Goal: Obtain resource: Download file/media

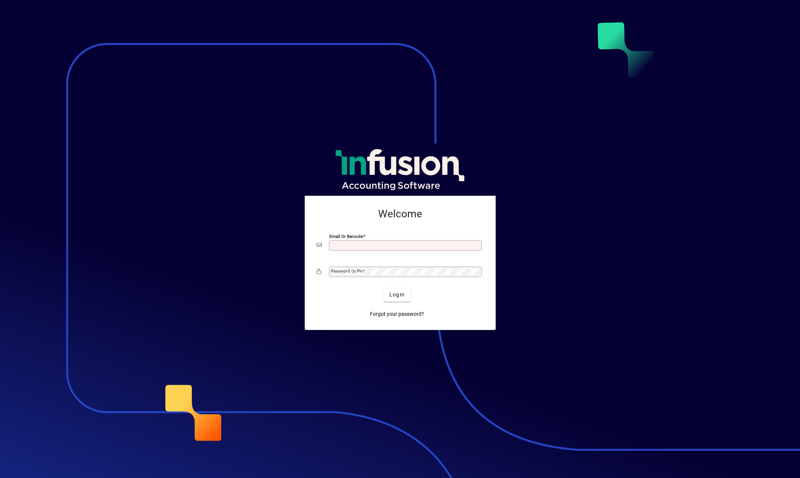
click at [379, 246] on input "Email or Barcode" at bounding box center [406, 245] width 151 height 6
click at [383, 288] on button "Login" at bounding box center [396, 294] width 27 height 13
type input "**********"
click at [404, 302] on span "submit" at bounding box center [396, 295] width 27 height 18
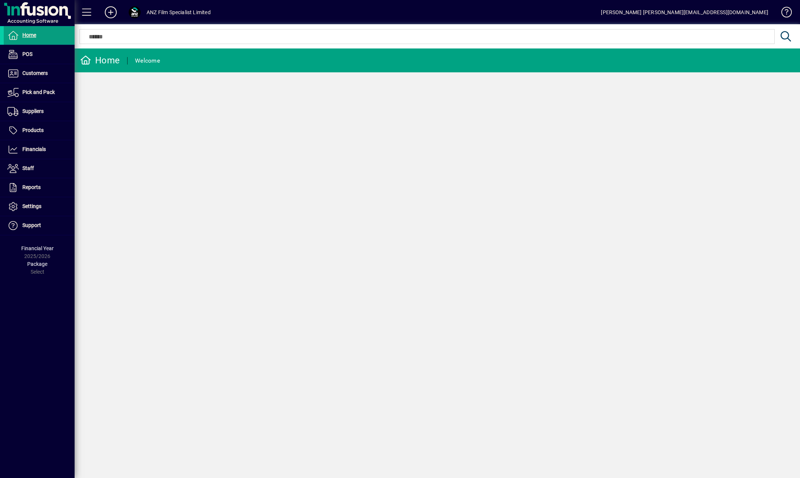
click at [477, 210] on div "Home Welcome" at bounding box center [437, 263] width 725 height 430
click at [37, 68] on span at bounding box center [39, 74] width 71 height 18
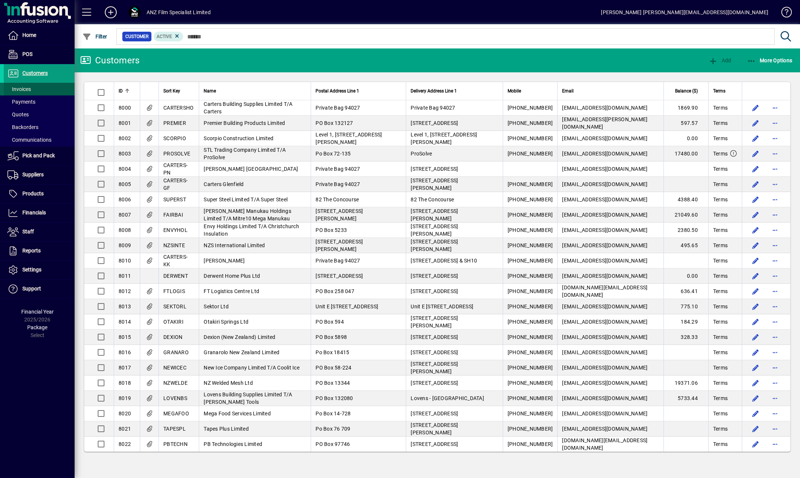
click at [32, 89] on span at bounding box center [39, 89] width 71 height 18
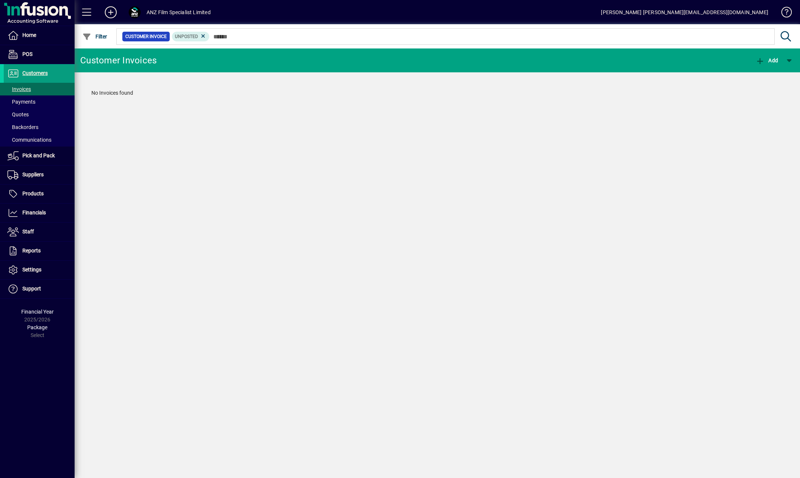
click at [381, 220] on div "Customer Invoices Add No Invoices found" at bounding box center [437, 263] width 725 height 430
click at [47, 68] on span at bounding box center [39, 74] width 71 height 18
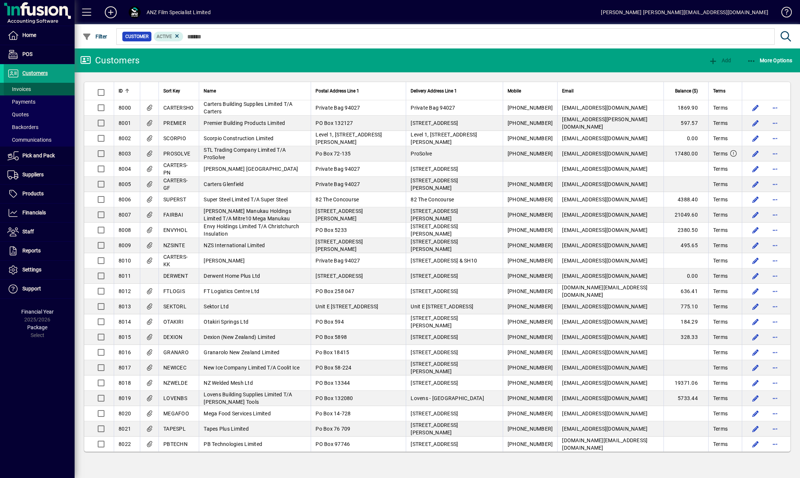
click at [23, 87] on span "Invoices" at bounding box center [18, 89] width 23 height 6
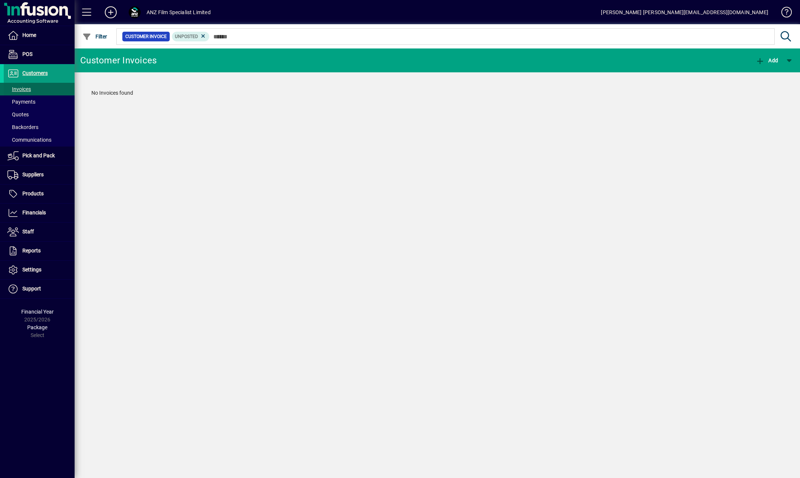
click at [33, 88] on span at bounding box center [39, 89] width 71 height 18
click at [43, 74] on span "Customers" at bounding box center [34, 73] width 25 height 6
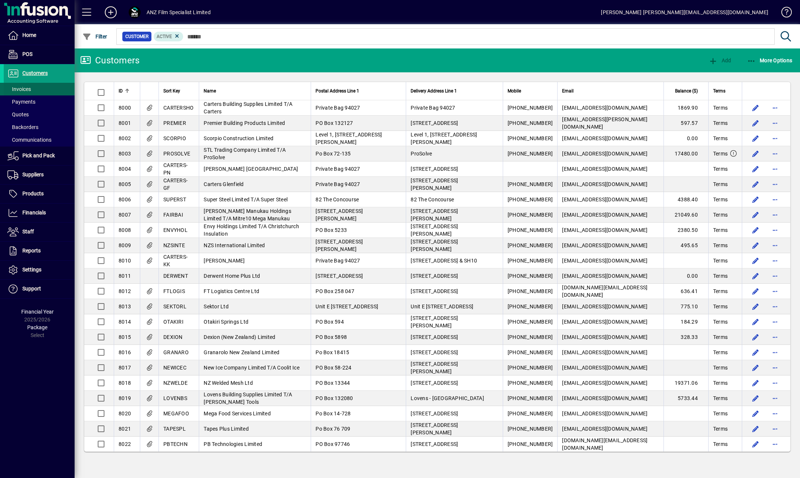
click at [28, 87] on span "Invoices" at bounding box center [18, 89] width 23 height 6
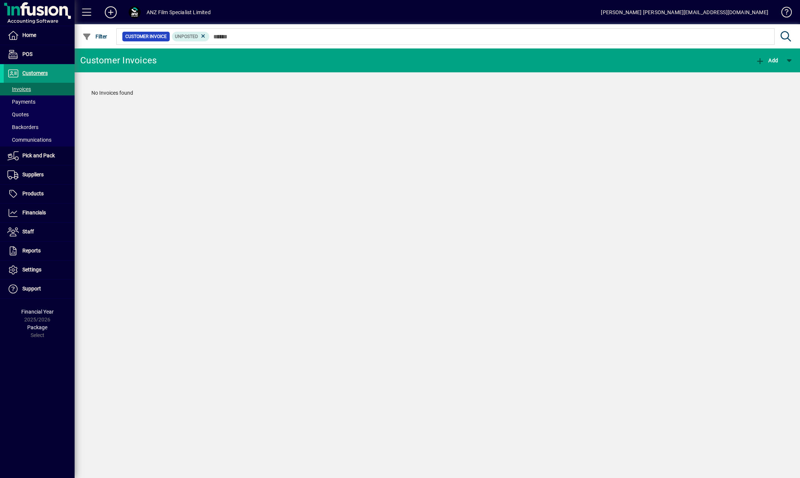
drag, startPoint x: 10, startPoint y: 73, endPoint x: 19, endPoint y: 73, distance: 8.9
click at [11, 73] on icon at bounding box center [12, 73] width 11 height 9
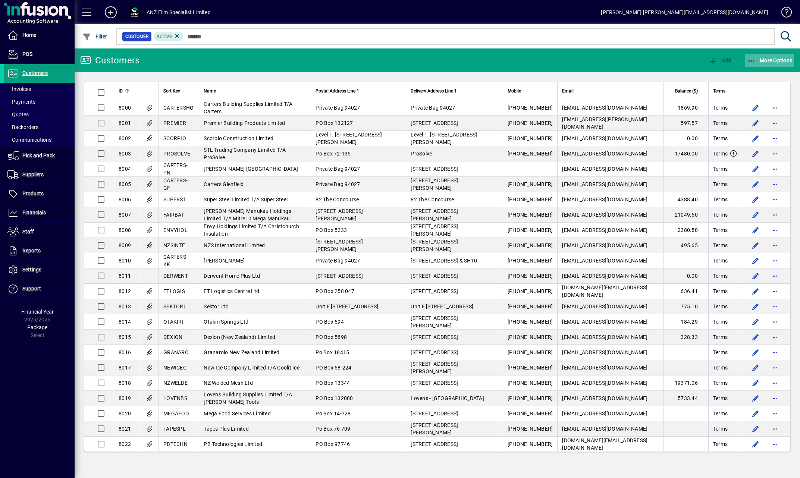
click at [761, 54] on span "button" at bounding box center [769, 60] width 49 height 18
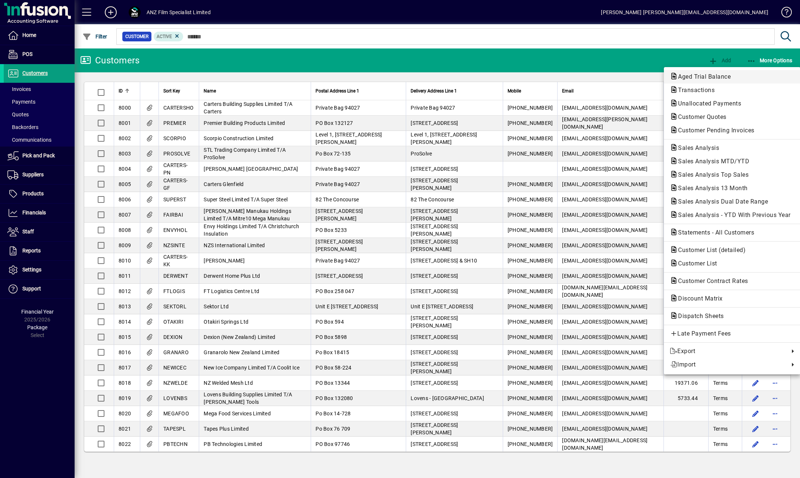
click at [689, 76] on span "Aged Trial Balance" at bounding box center [702, 76] width 65 height 7
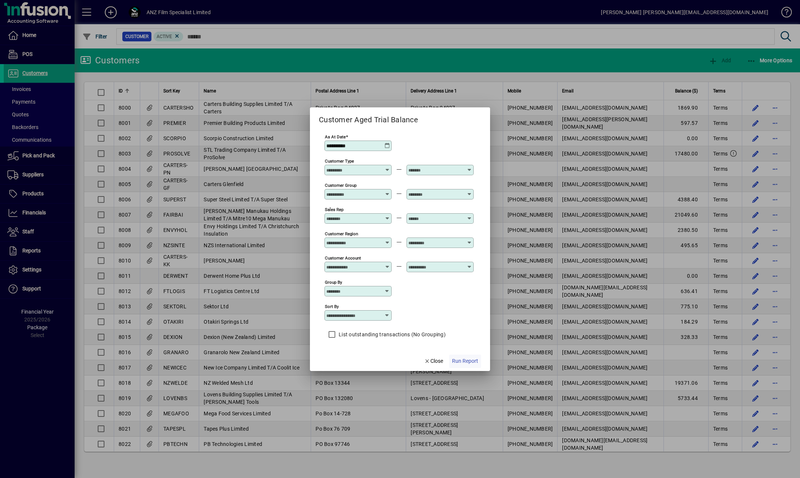
click at [466, 364] on span "Run Report" at bounding box center [465, 361] width 26 height 8
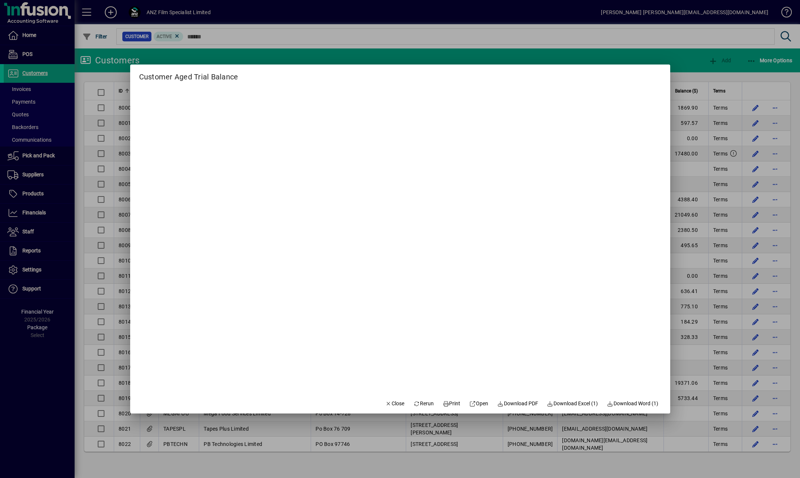
drag, startPoint x: 513, startPoint y: 404, endPoint x: 525, endPoint y: 394, distance: 15.1
click at [514, 403] on span "Download PDF" at bounding box center [517, 404] width 41 height 8
click at [387, 402] on span "Close" at bounding box center [394, 404] width 19 height 8
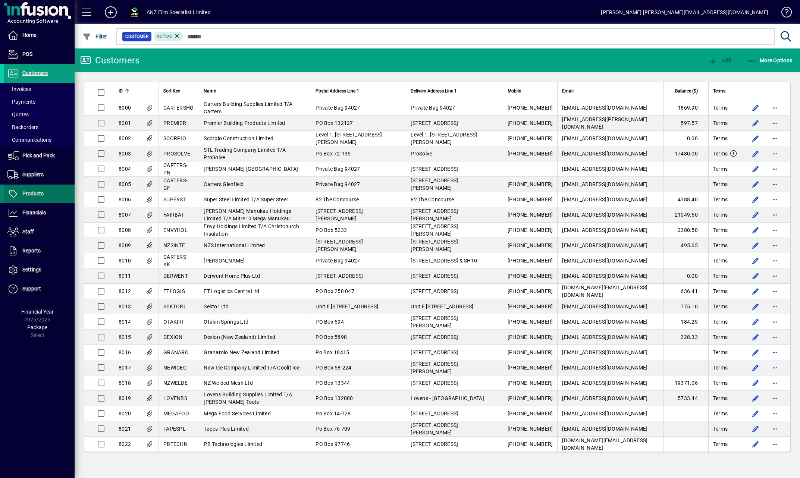
click at [29, 194] on span "Products" at bounding box center [32, 194] width 21 height 6
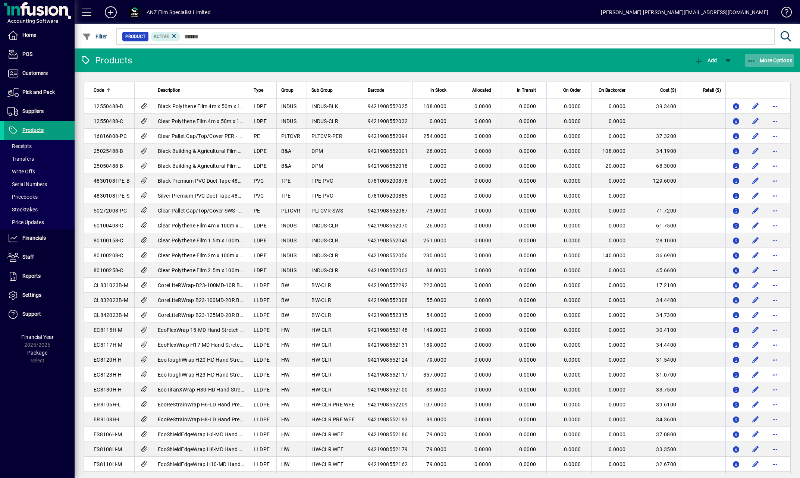
click at [771, 59] on span "More Options" at bounding box center [769, 60] width 45 height 6
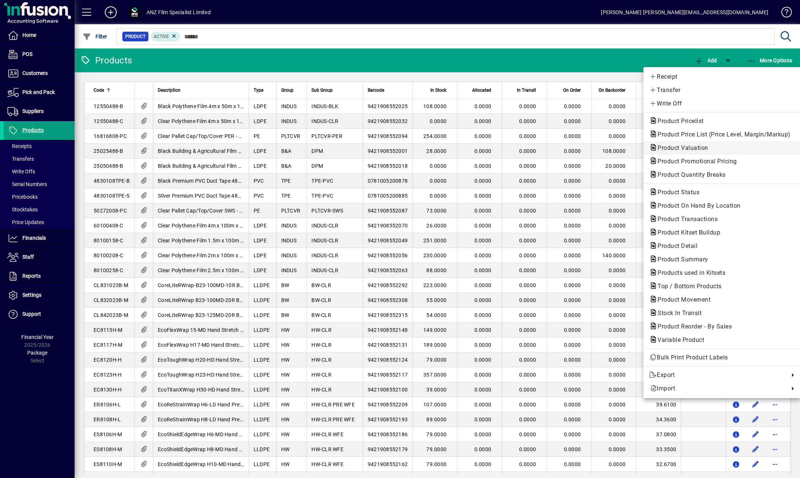
click at [688, 147] on span "Product Valuation" at bounding box center [680, 147] width 63 height 7
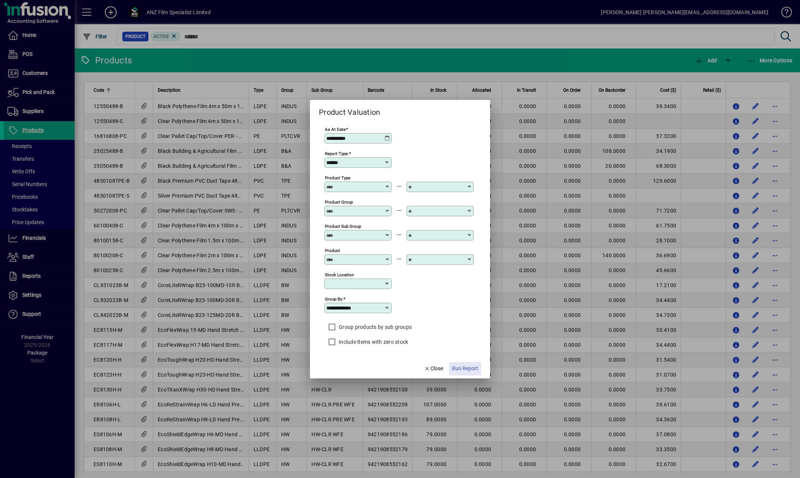
click at [470, 370] on span "Run Report" at bounding box center [465, 369] width 26 height 8
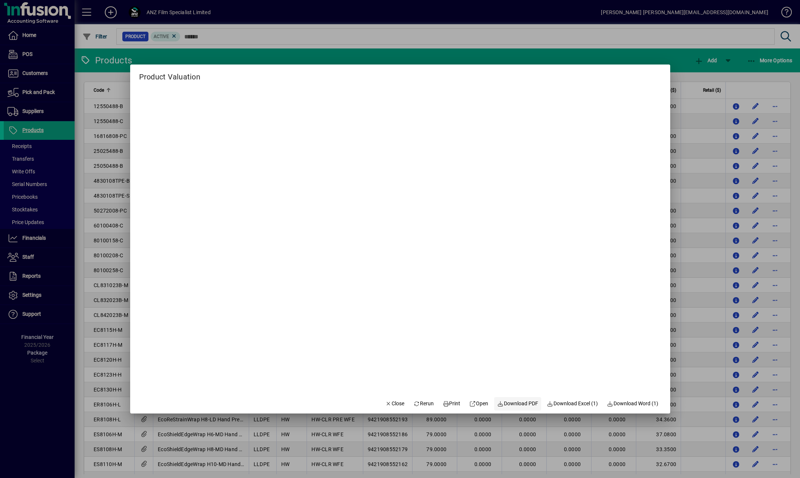
click at [505, 404] on span "Download PDF" at bounding box center [517, 404] width 41 height 8
click at [300, 3] on div at bounding box center [400, 239] width 800 height 478
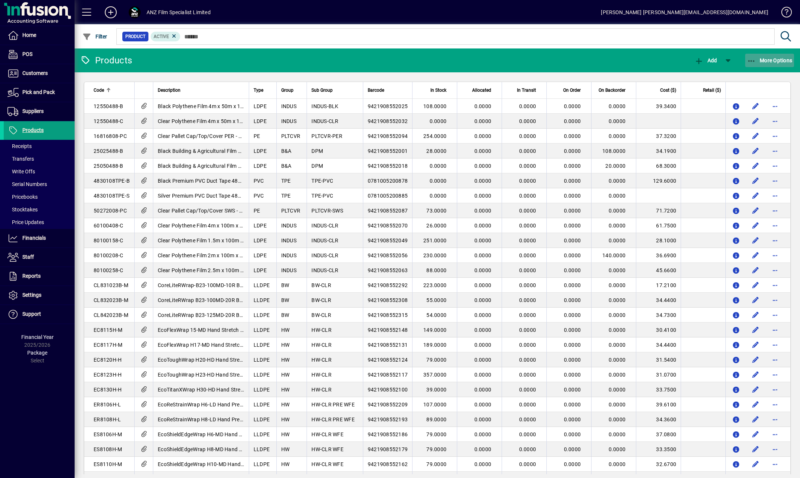
click at [776, 60] on span "More Options" at bounding box center [769, 60] width 45 height 6
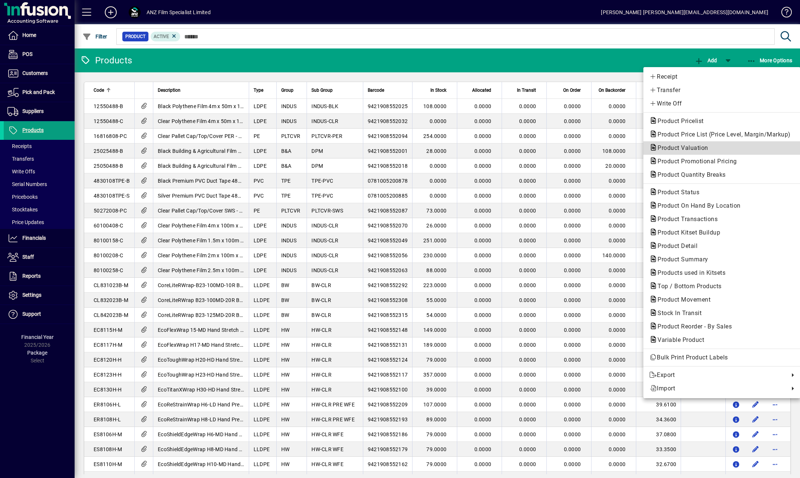
click at [695, 148] on span "Product Valuation" at bounding box center [680, 147] width 63 height 7
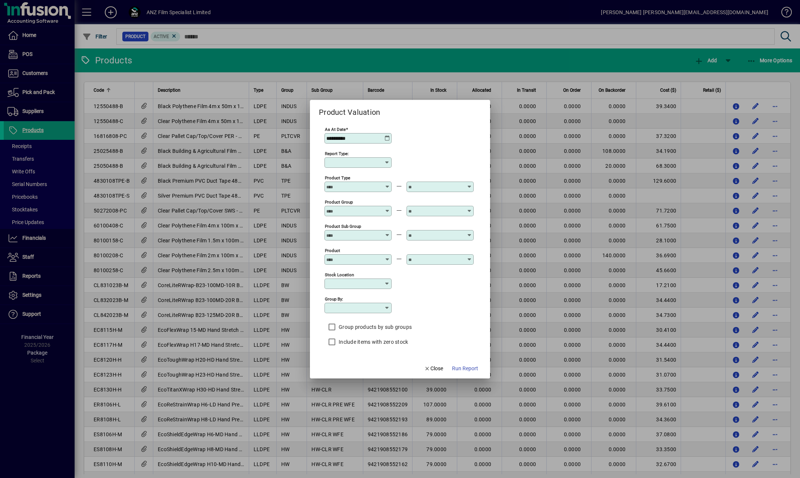
type input "******"
type input "**********"
click at [370, 326] on label "Group products by sub groups" at bounding box center [374, 326] width 75 height 7
click at [465, 365] on span "Run Report" at bounding box center [465, 369] width 26 height 8
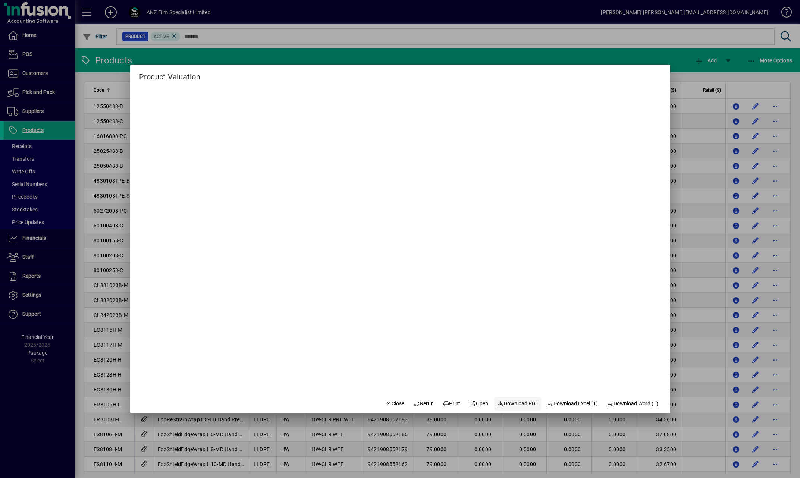
click at [506, 401] on span "Download PDF" at bounding box center [517, 404] width 41 height 8
click at [393, 408] on button "Close" at bounding box center [394, 403] width 25 height 13
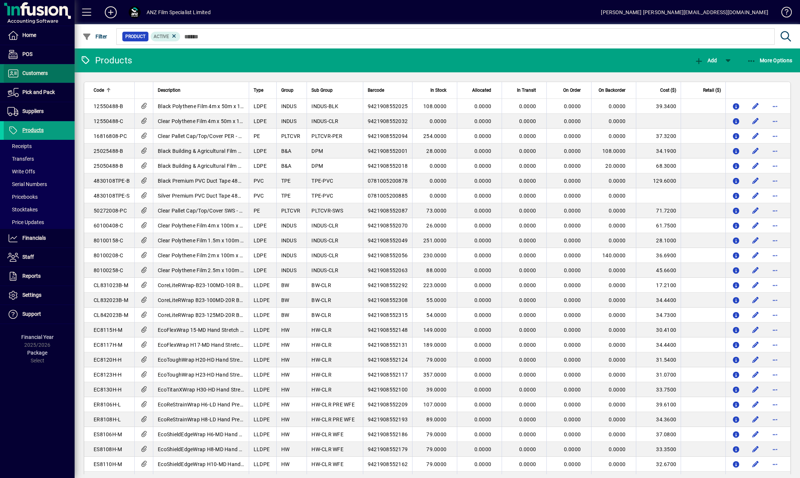
click at [46, 77] on span "Customers" at bounding box center [26, 73] width 44 height 9
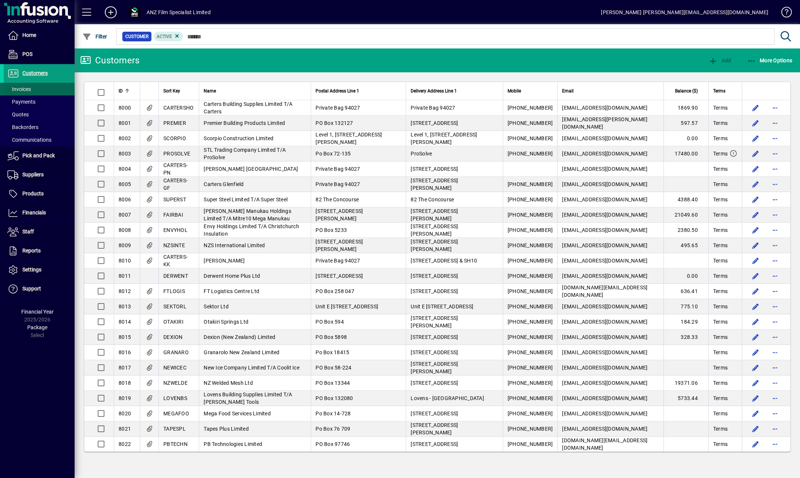
click at [26, 89] on span "Invoices" at bounding box center [18, 89] width 23 height 6
